Goal: Transaction & Acquisition: Purchase product/service

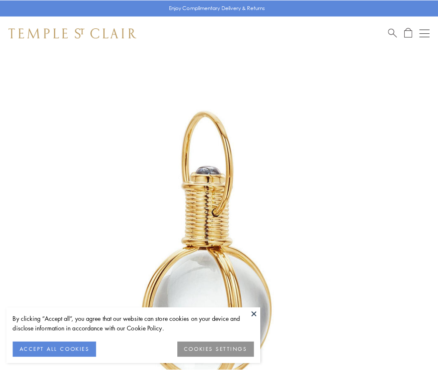
scroll to position [218, 0]
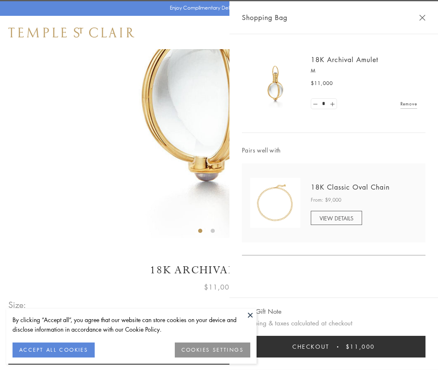
click at [333, 347] on button "Checkout $11,000" at bounding box center [333, 347] width 183 height 22
